Goal: Task Accomplishment & Management: Manage account settings

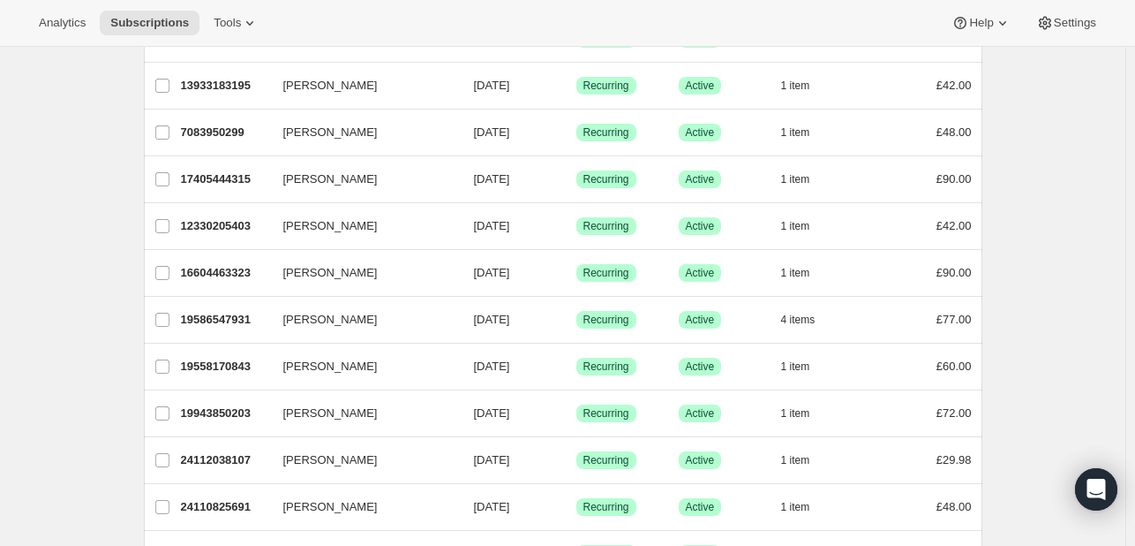
scroll to position [323, 0]
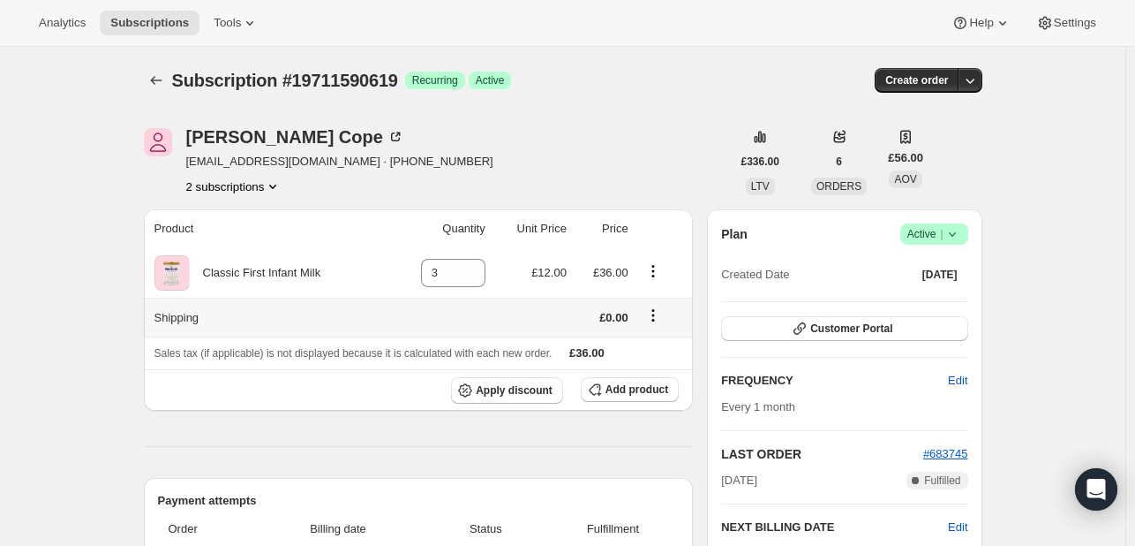
click at [652, 312] on icon "Shipping actions" at bounding box center [653, 315] width 18 height 18
click at [654, 266] on icon "Product actions" at bounding box center [652, 266] width 3 height 3
click at [681, 194] on div "Jamie Cope jrcope94@hotmail.com · +447464403838 2 subscriptions" at bounding box center [437, 161] width 587 height 67
click at [651, 390] on span "Add product" at bounding box center [637, 389] width 63 height 14
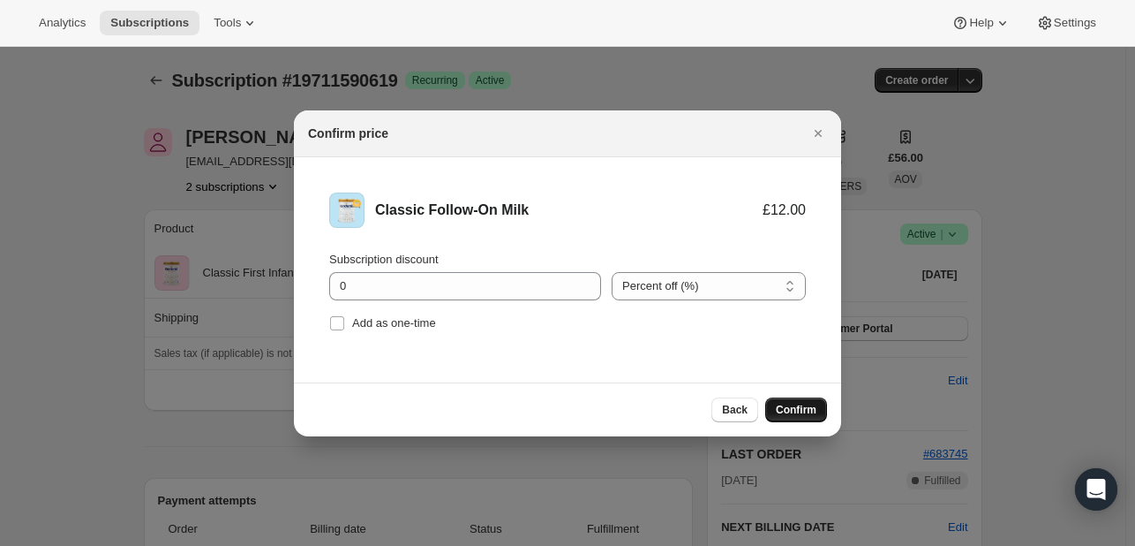
click at [798, 403] on span "Confirm" at bounding box center [796, 410] width 41 height 14
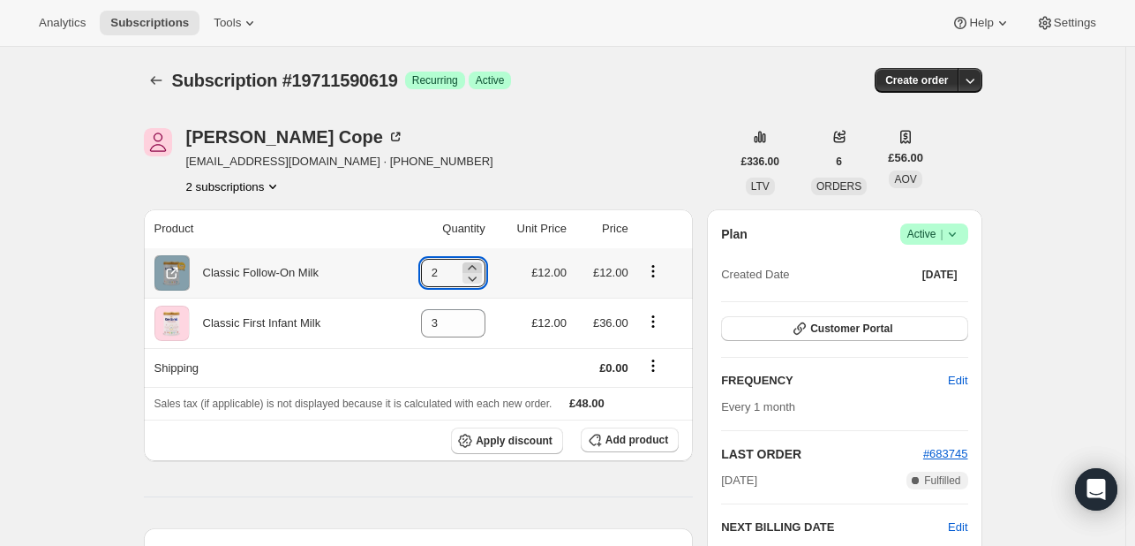
click at [475, 266] on icon at bounding box center [472, 267] width 8 height 4
type input "3"
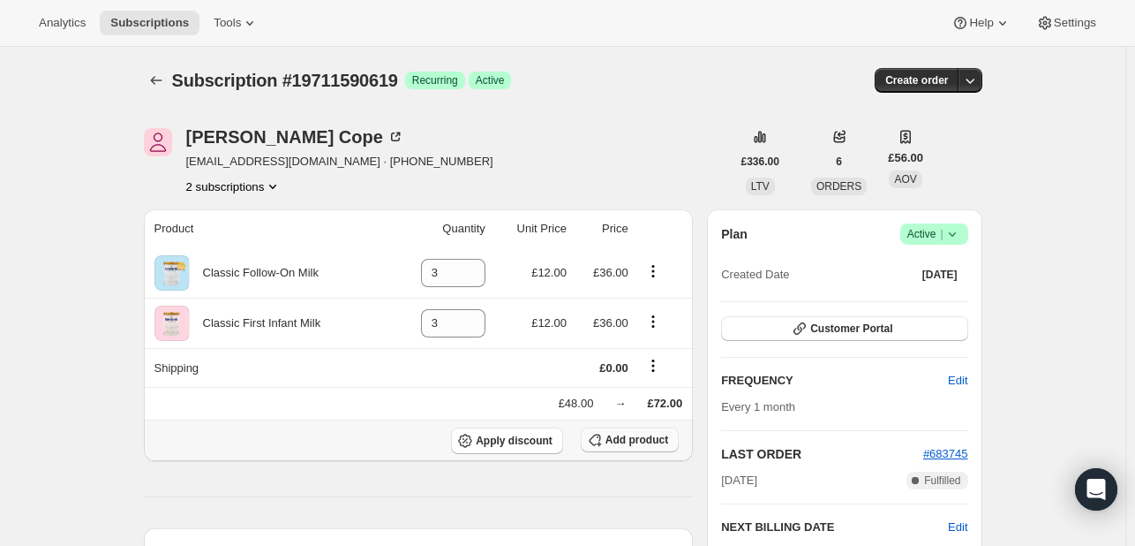
click at [637, 441] on span "Add product" at bounding box center [637, 440] width 63 height 14
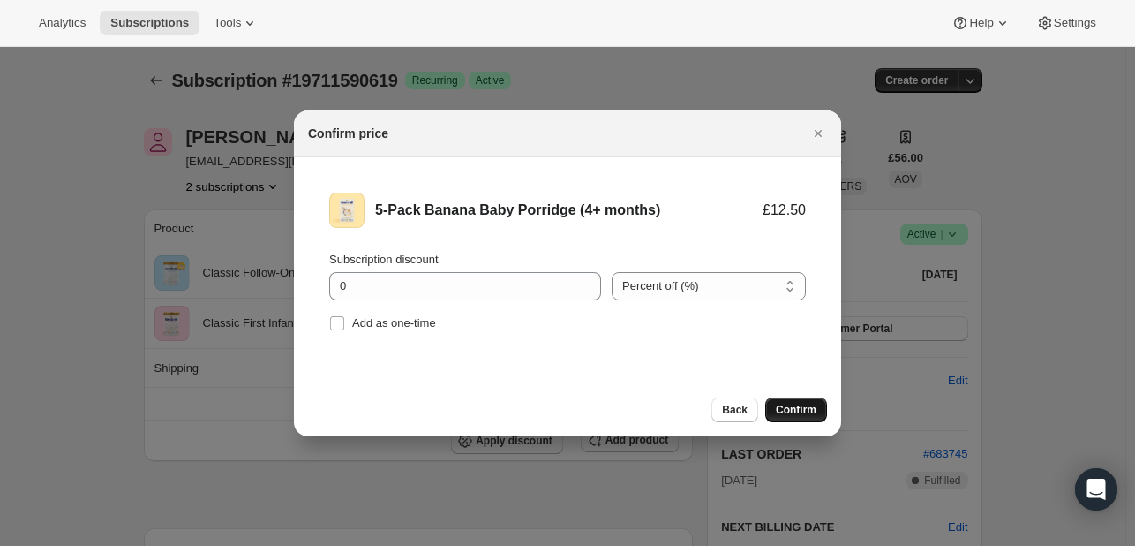
click at [791, 406] on span "Confirm" at bounding box center [796, 410] width 41 height 14
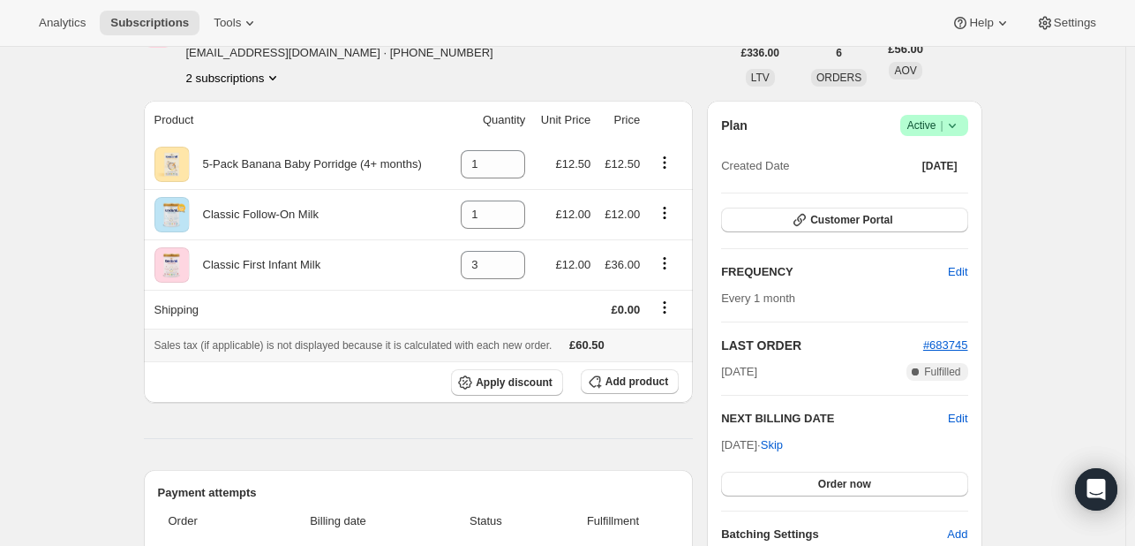
scroll to position [105, 0]
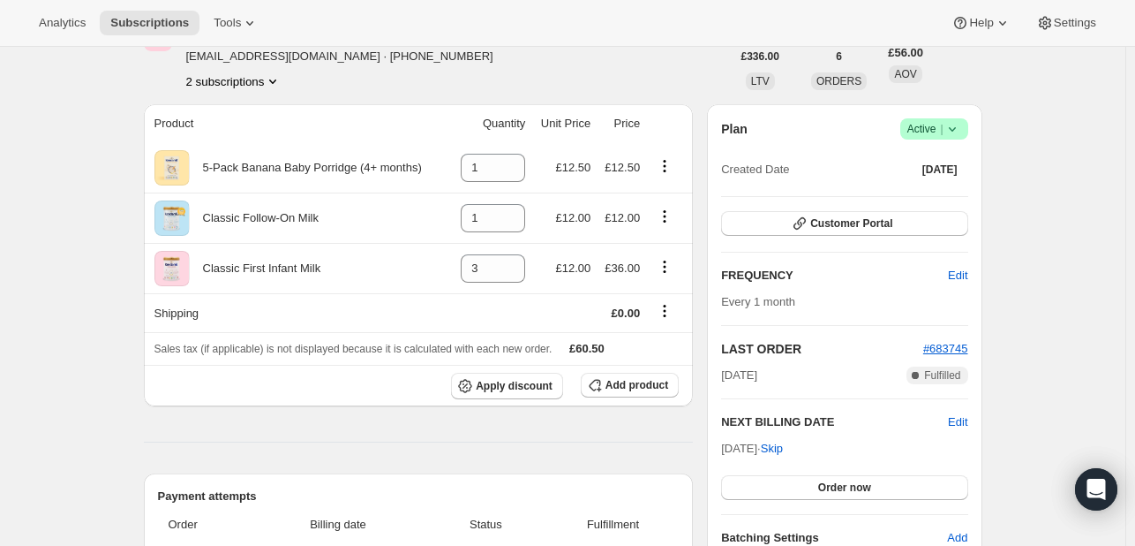
click at [274, 87] on icon "Product actions" at bounding box center [273, 81] width 18 height 18
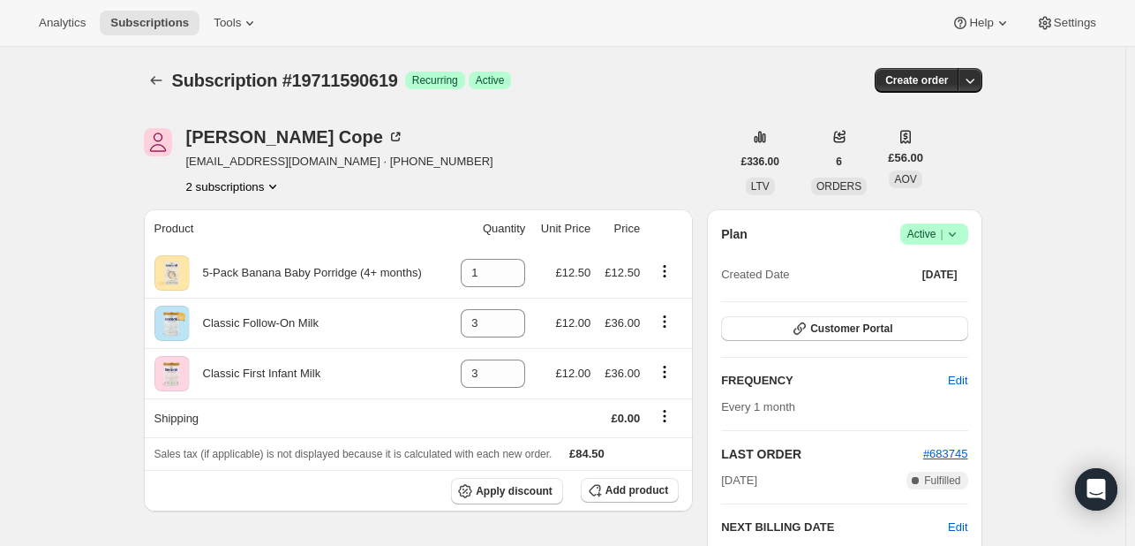
click at [269, 186] on icon "Product actions" at bounding box center [273, 186] width 18 height 18
click at [239, 217] on span "19164332251" at bounding box center [212, 218] width 71 height 13
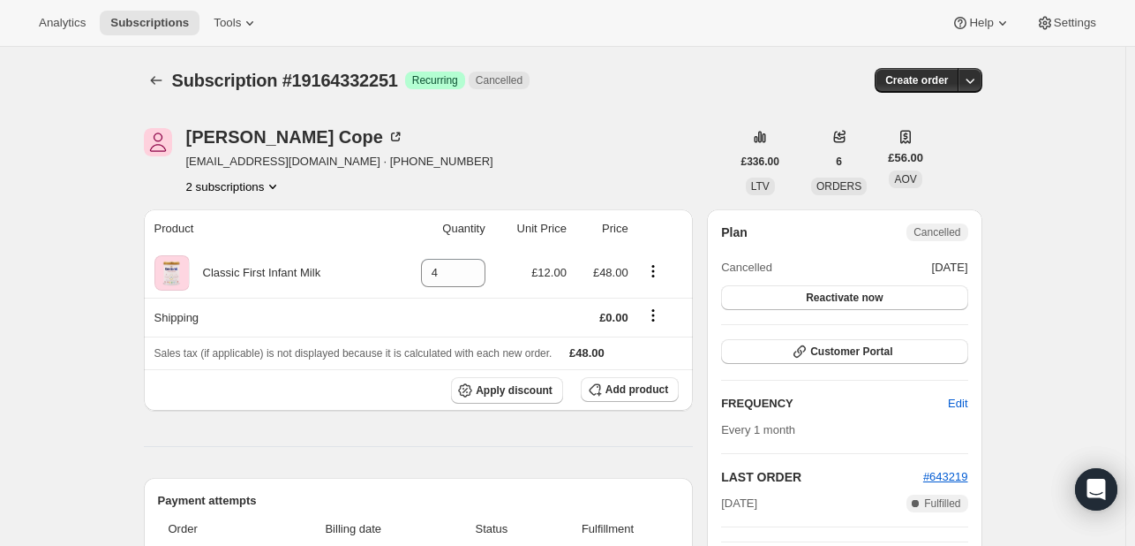
click at [274, 193] on icon "Product actions" at bounding box center [273, 186] width 18 height 18
click at [253, 250] on span "19711590619" at bounding box center [238, 249] width 123 height 18
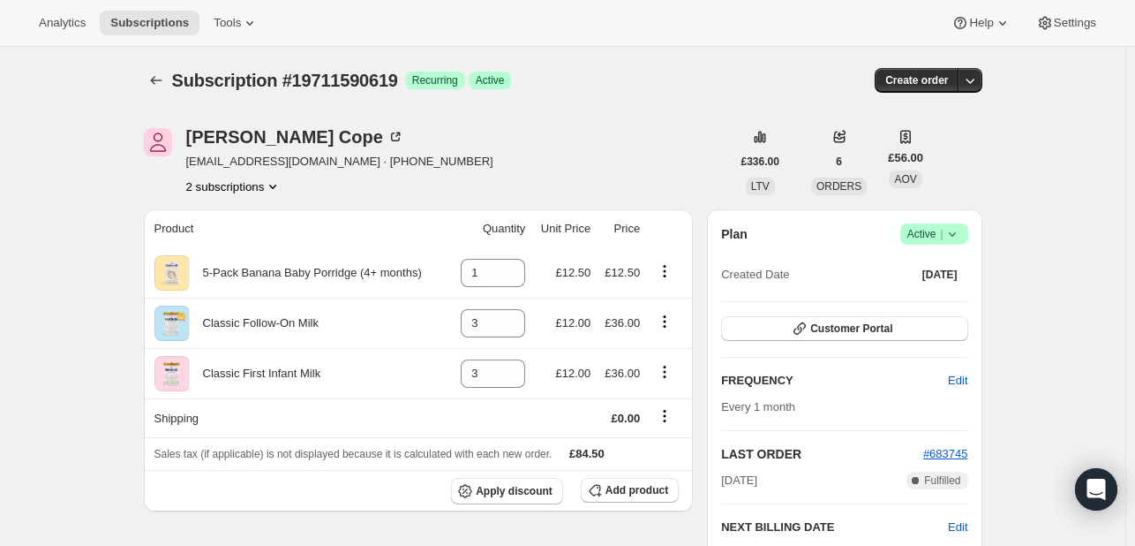
click at [275, 189] on icon "Product actions" at bounding box center [273, 186] width 18 height 18
click at [245, 215] on span "19164332251" at bounding box center [238, 219] width 123 height 18
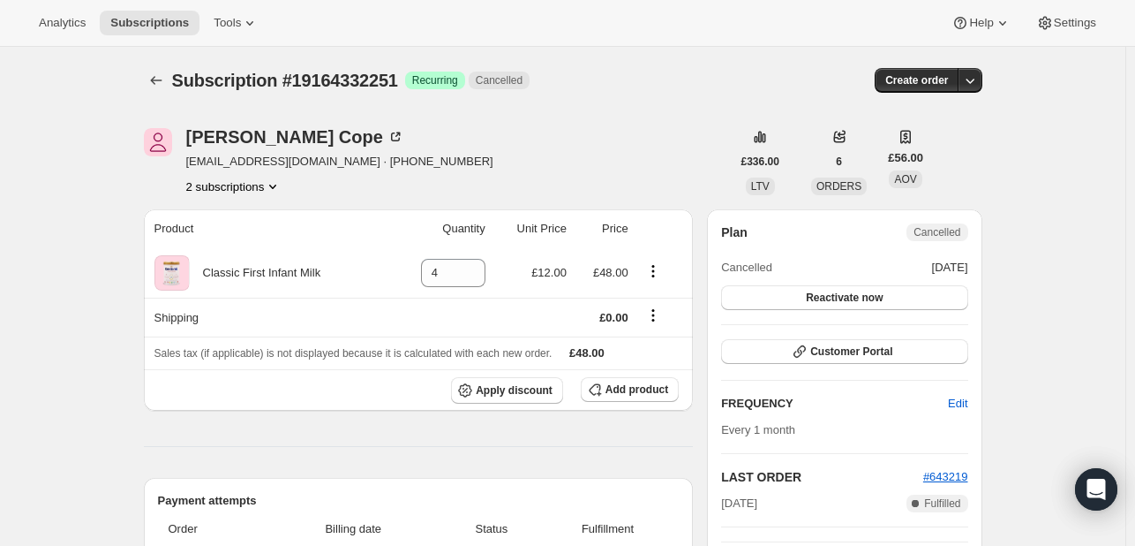
click at [276, 192] on icon "Product actions" at bounding box center [273, 186] width 18 height 18
click at [251, 248] on span "19711590619" at bounding box center [238, 249] width 123 height 18
